Goal: Transaction & Acquisition: Purchase product/service

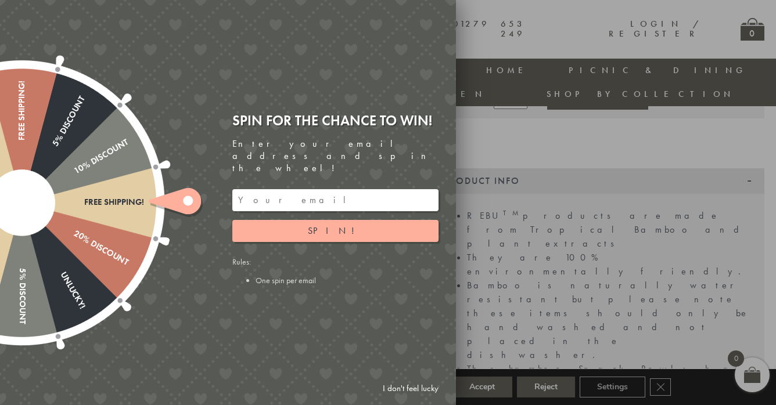
scroll to position [171, 0]
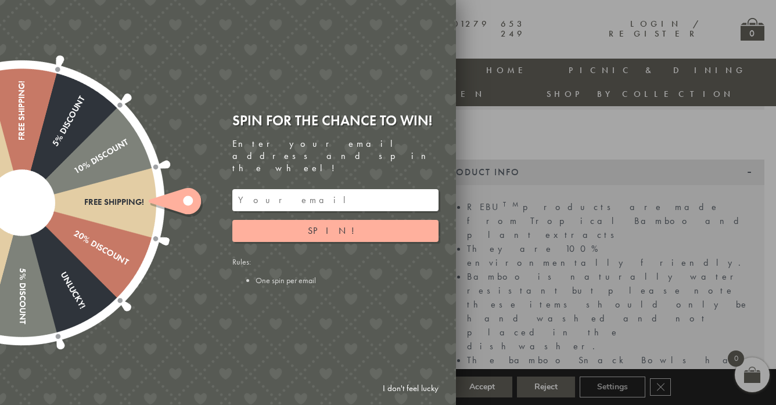
click at [394, 386] on link "I don't feel lucky" at bounding box center [410, 388] width 67 height 21
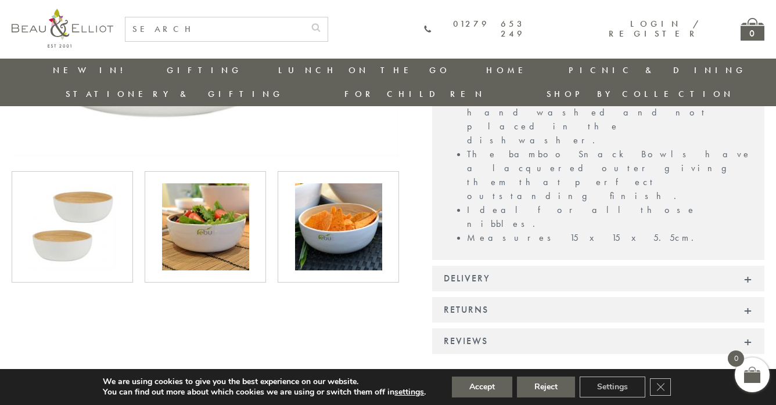
scroll to position [396, 0]
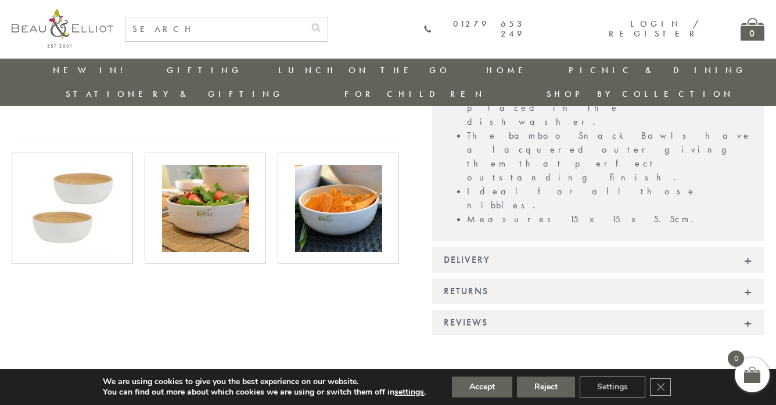
click at [224, 195] on img at bounding box center [205, 208] width 87 height 87
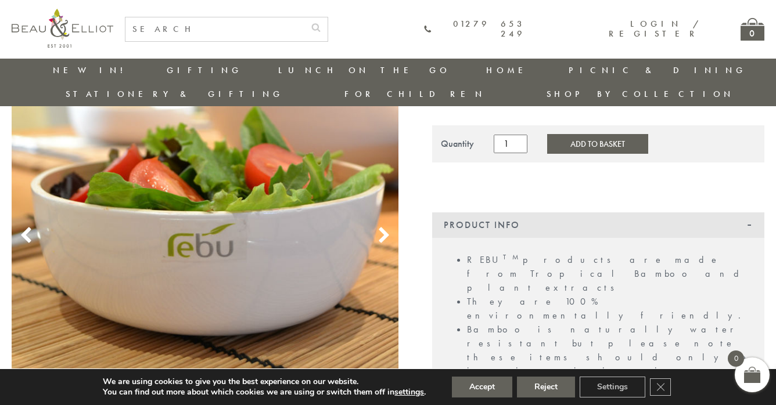
scroll to position [80, 0]
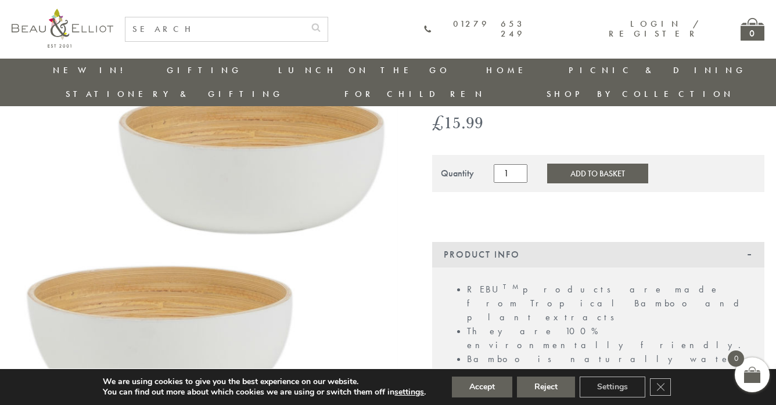
scroll to position [71, 1]
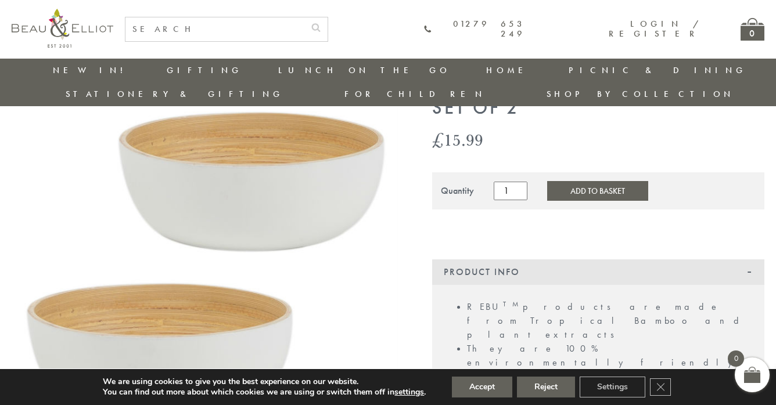
click at [595, 181] on button "Add to Basket" at bounding box center [597, 191] width 101 height 20
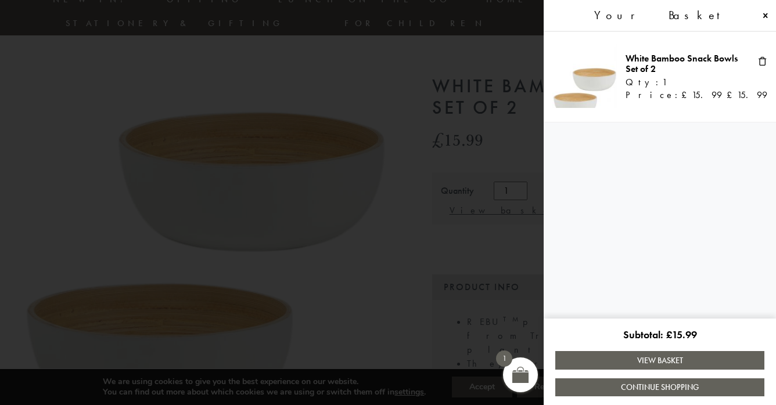
scroll to position [71, 0]
click at [78, 80] on span at bounding box center [388, 202] width 776 height 405
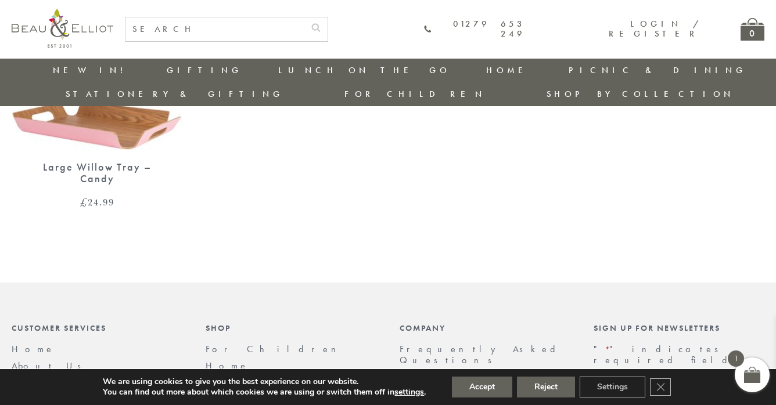
scroll to position [1264, 0]
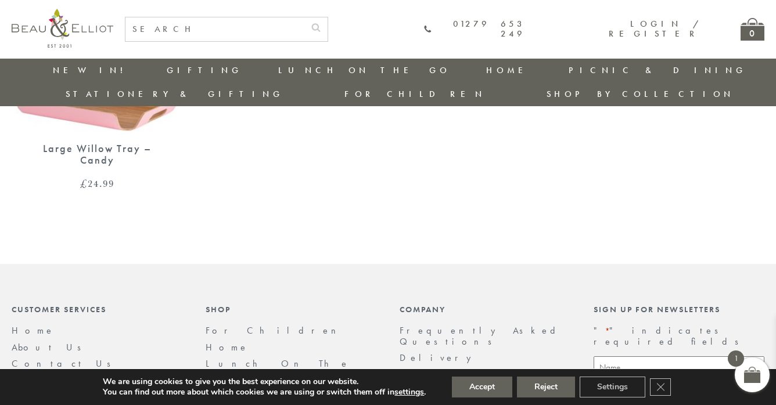
click at [419, 352] on link "Delivery" at bounding box center [439, 358] width 78 height 12
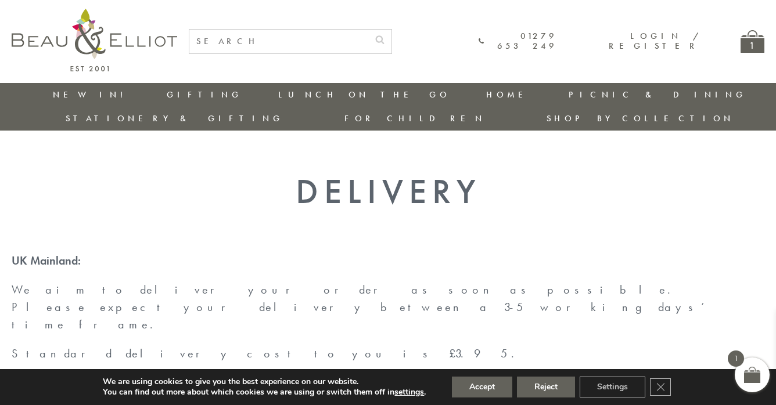
scroll to position [0, 1]
click at [755, 40] on div "1" at bounding box center [753, 41] width 24 height 23
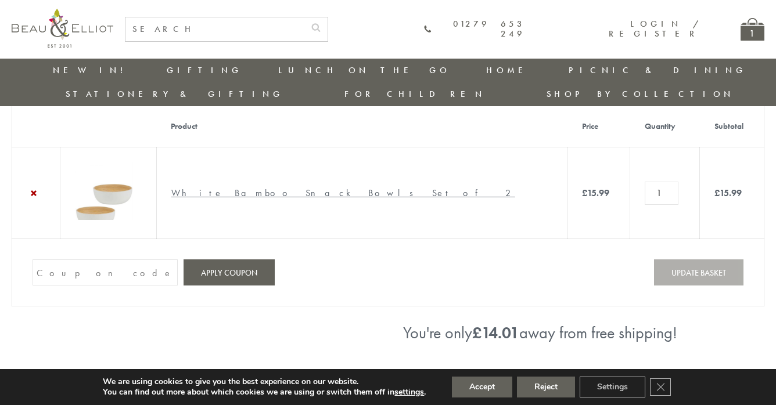
scroll to position [48, 0]
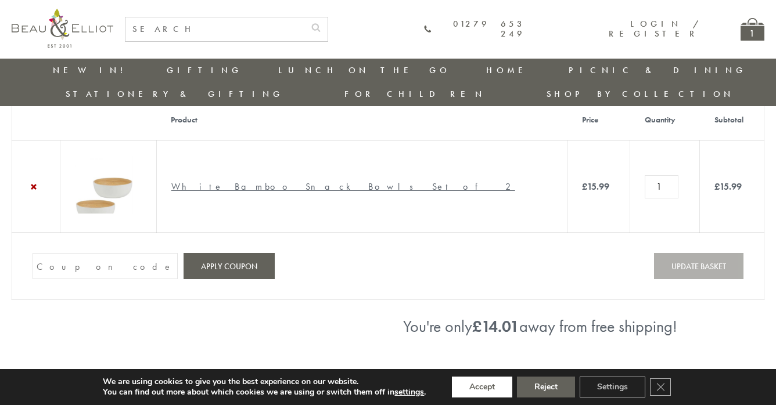
click at [481, 385] on button "Accept" at bounding box center [482, 387] width 60 height 21
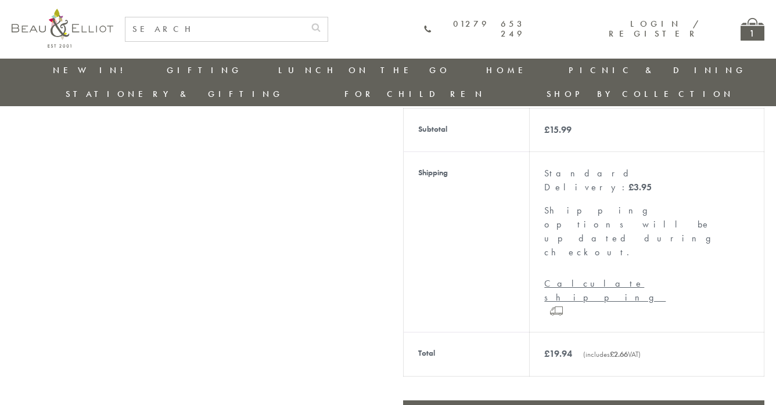
scroll to position [348, 0]
click at [484, 400] on link "Proceed to checkout" at bounding box center [583, 412] width 361 height 24
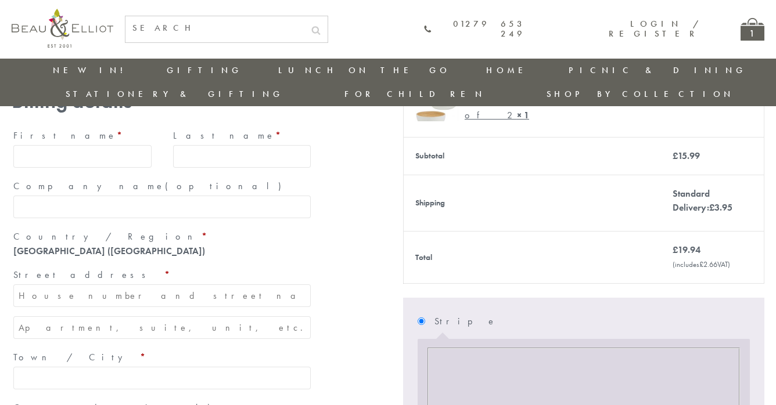
scroll to position [166, 0]
type input "[PERSON_NAME]"
type input "j"
type input "[PERSON_NAME]"
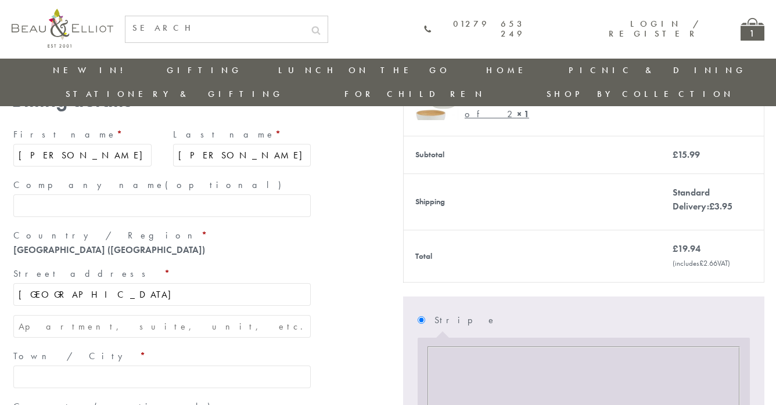
type input "[GEOGRAPHIC_DATA]"
type input "Rue de la Croiserie"
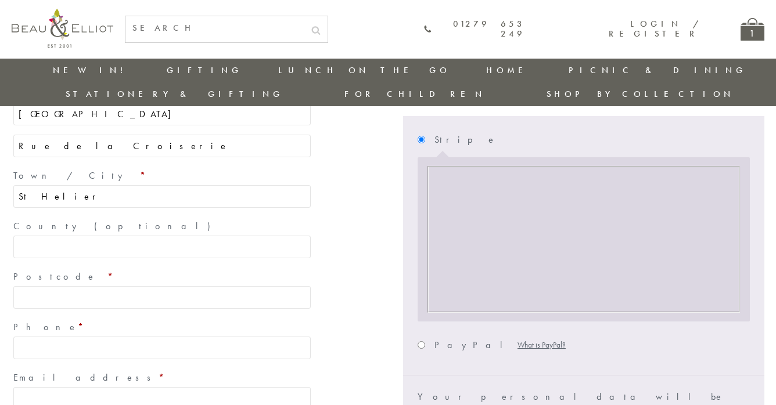
scroll to position [355, 0]
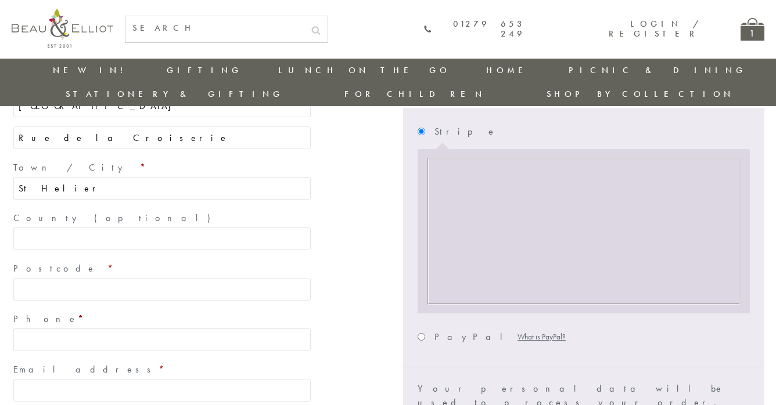
type input "St Helier"
type input "JE24JT"
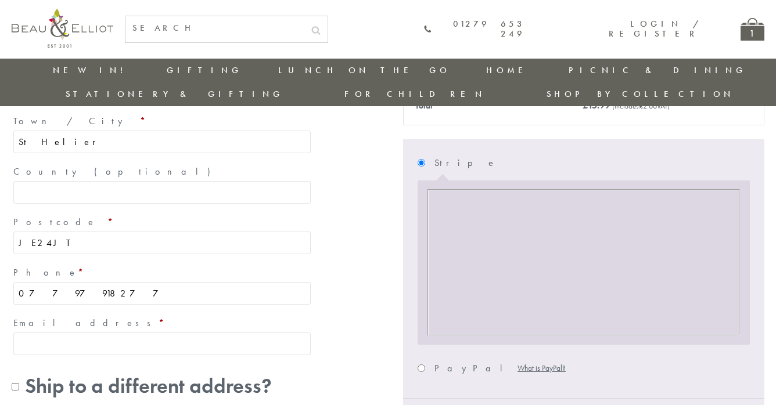
type input "07797918277"
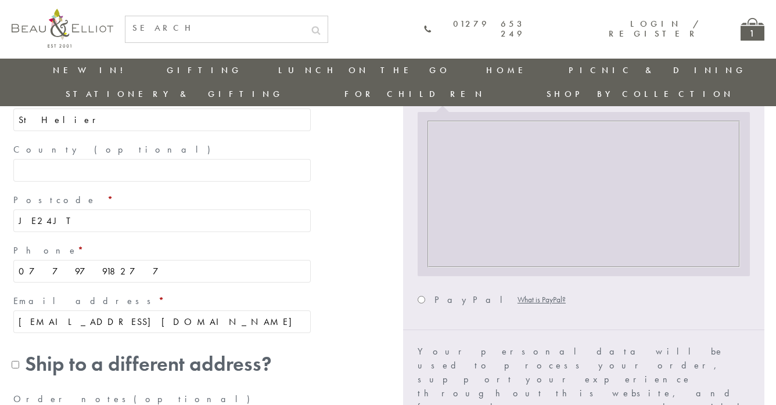
scroll to position [426, 2]
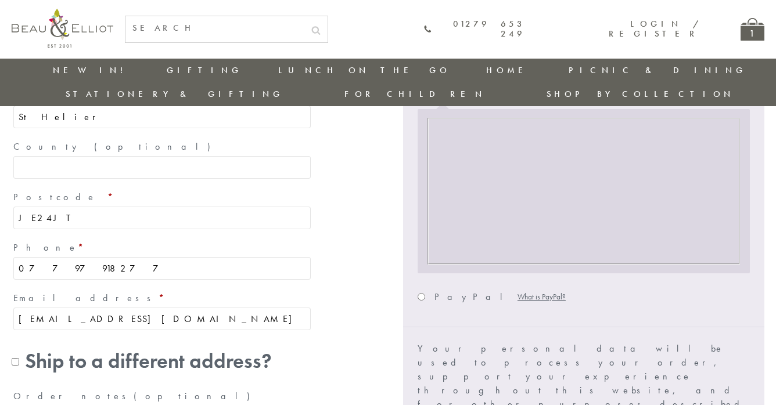
type input "[EMAIL_ADDRESS][DOMAIN_NAME]"
click at [419, 293] on input "PayPal What is PayPal?" at bounding box center [422, 297] width 8 height 8
radio input "true"
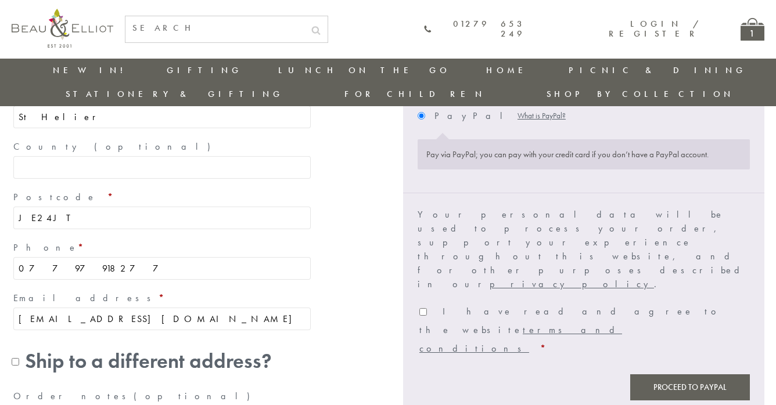
click at [682, 375] on button "Proceed to PayPal" at bounding box center [690, 388] width 120 height 26
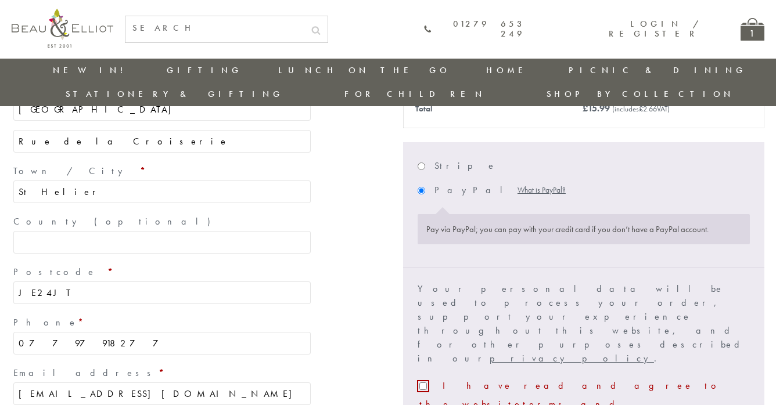
scroll to position [439, 2]
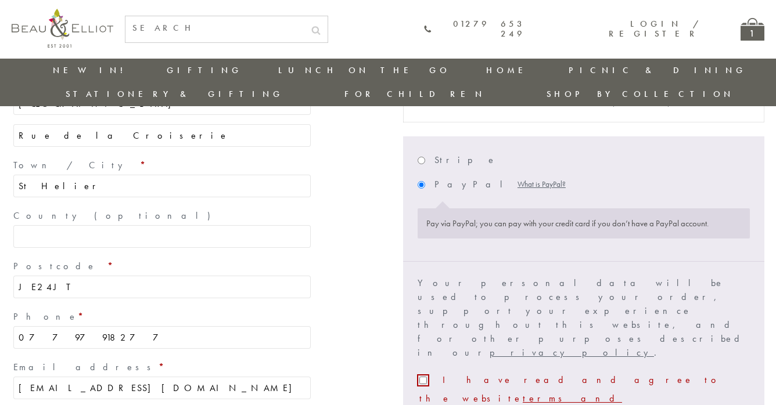
click at [419, 377] on input "I have read and agree to the website terms and conditions *" at bounding box center [423, 381] width 8 height 8
checkbox input "true"
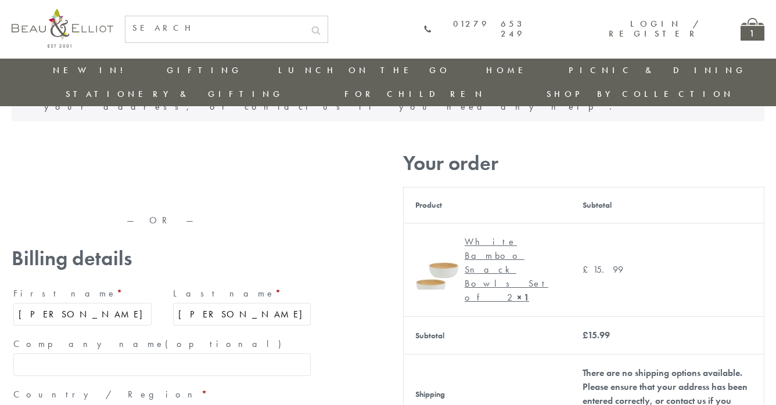
scroll to position [65, 2]
